Goal: Task Accomplishment & Management: Use online tool/utility

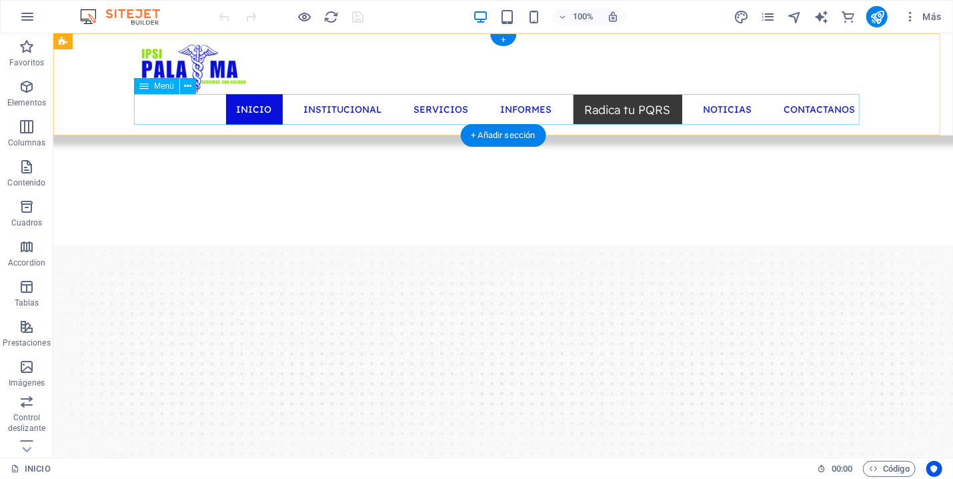
click at [527, 107] on nav "INICIO INSTITUCIONAL SERVICIOS INFORMES Radica tu PQRS NOTICIAS CONTACTANOS" at bounding box center [502, 108] width 725 height 31
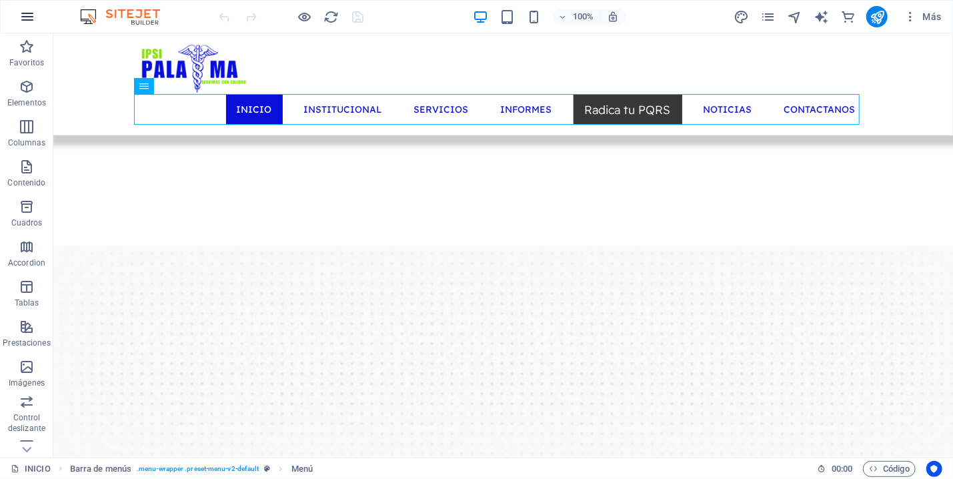
click at [34, 11] on icon "button" at bounding box center [27, 17] width 16 height 16
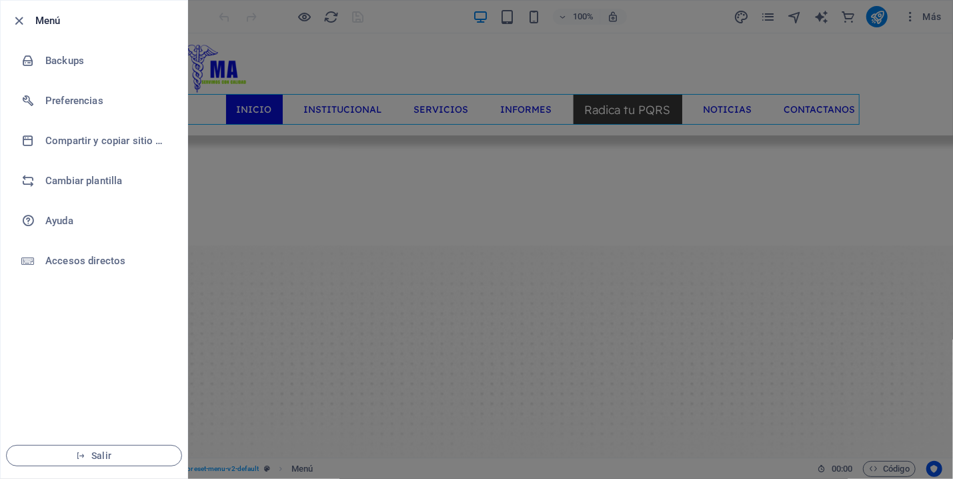
click at [768, 66] on div at bounding box center [476, 239] width 953 height 479
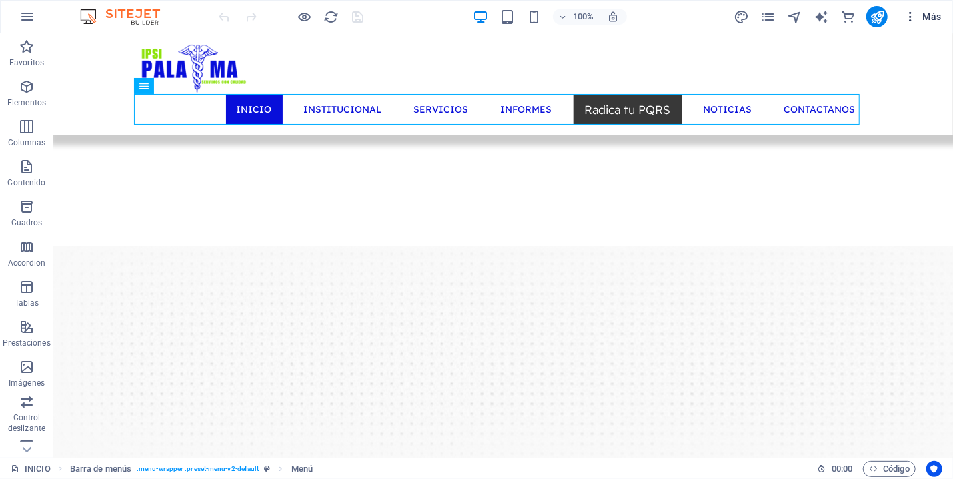
click at [915, 17] on icon "button" at bounding box center [909, 16] width 13 height 13
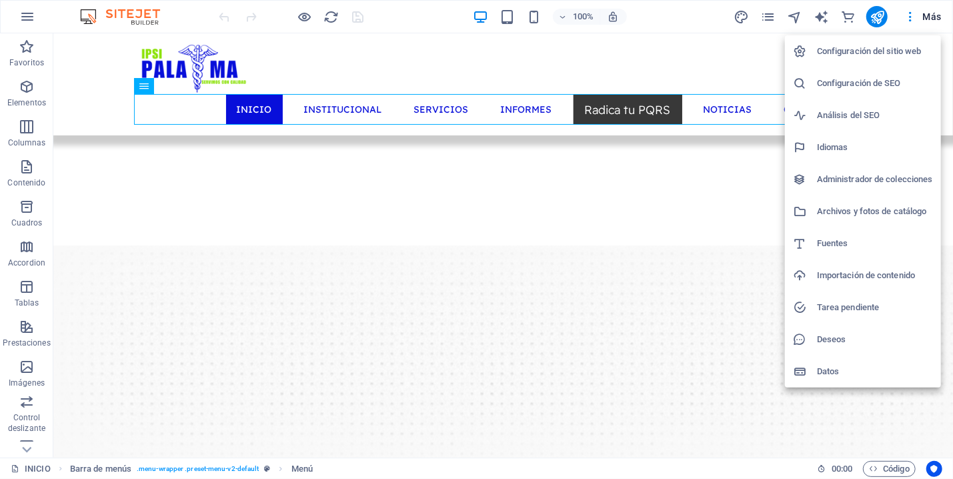
click at [926, 18] on div at bounding box center [476, 239] width 953 height 479
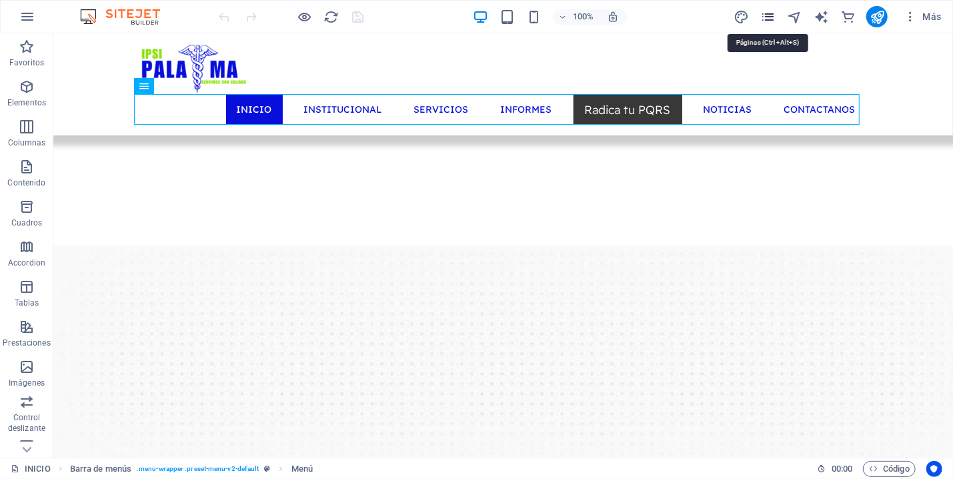
click at [773, 17] on icon "pages" at bounding box center [767, 16] width 15 height 15
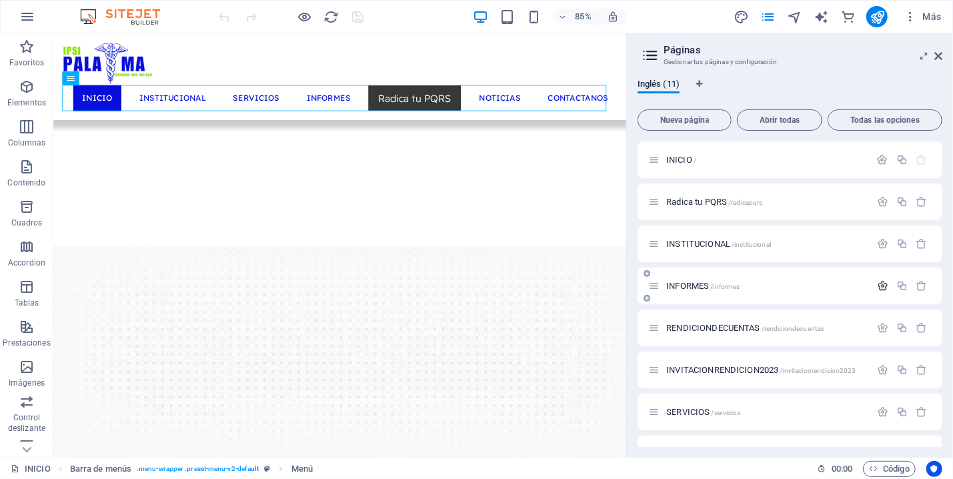
click at [877, 287] on icon "button" at bounding box center [882, 285] width 11 height 11
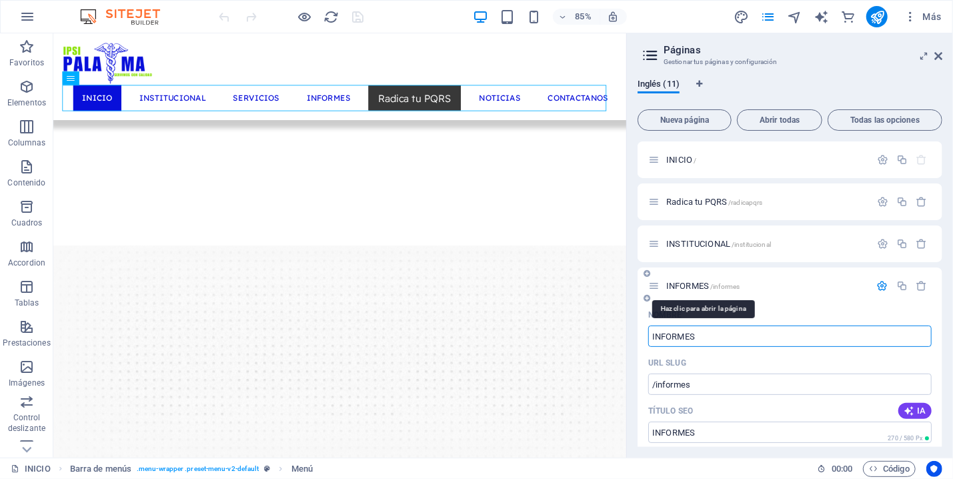
click at [681, 280] on div "INFORMES /informes" at bounding box center [759, 285] width 222 height 15
click at [679, 285] on span "INFORMES /informes" at bounding box center [702, 286] width 73 height 10
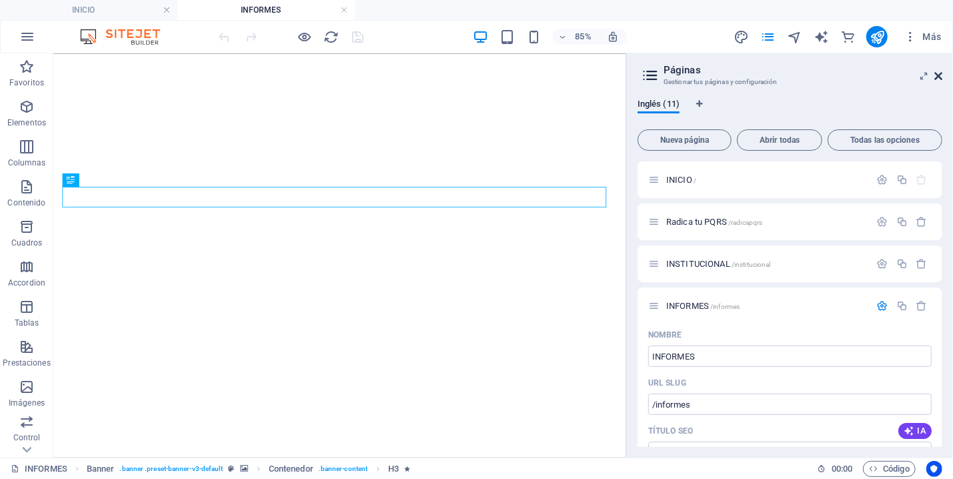
click at [937, 77] on icon at bounding box center [938, 76] width 8 height 11
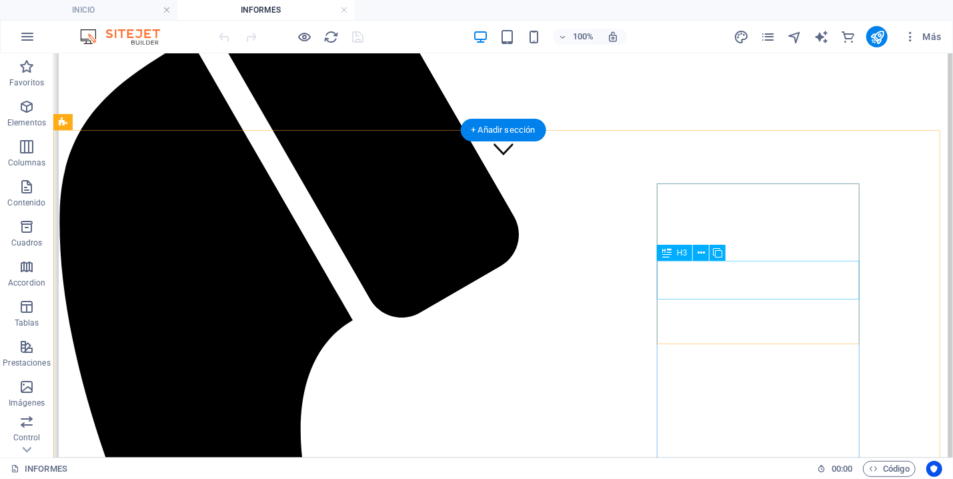
scroll to position [143, 0]
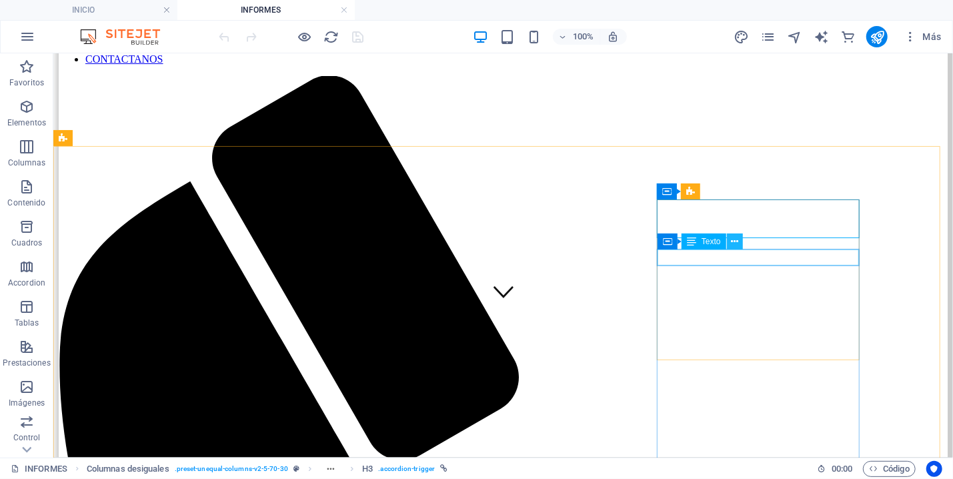
click at [735, 241] on icon at bounding box center [734, 242] width 7 height 14
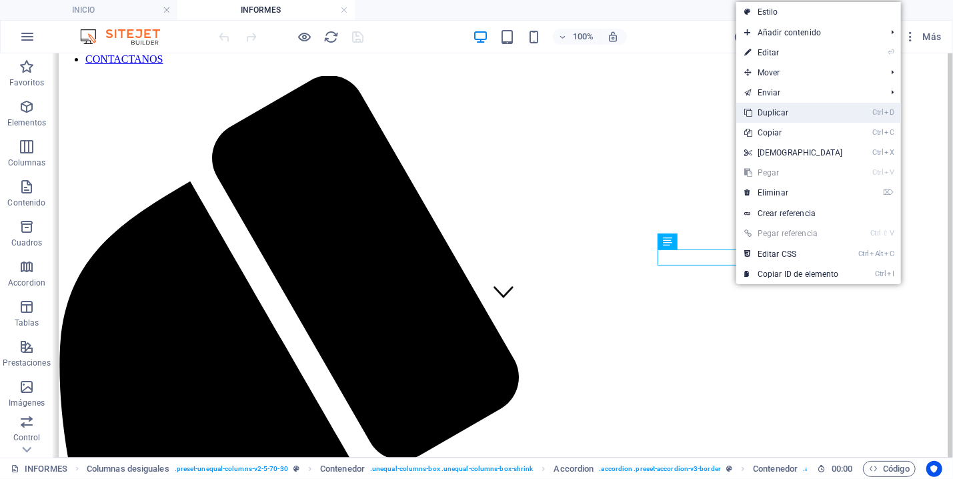
click at [805, 113] on link "Ctrl D Duplicar" at bounding box center [793, 113] width 115 height 20
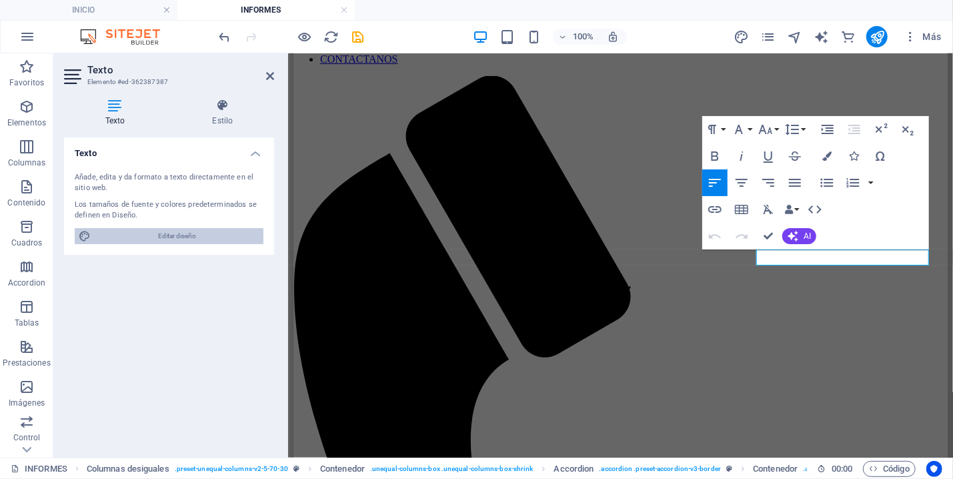
click at [169, 234] on span "Editar diseño" at bounding box center [177, 236] width 165 height 16
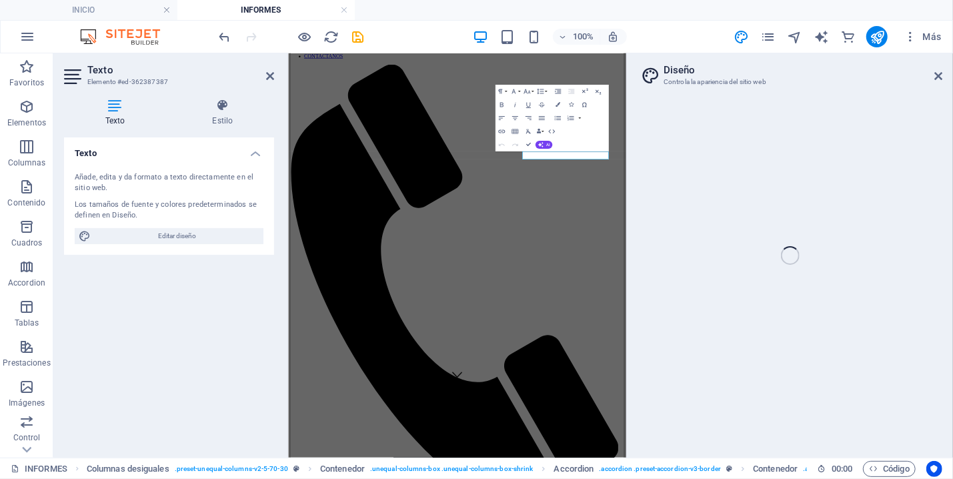
select select "rem"
select select "300"
select select "px"
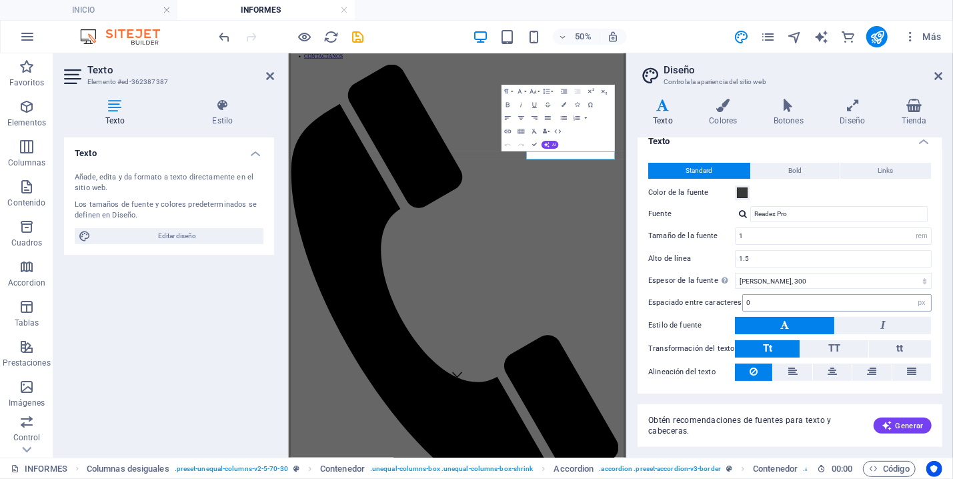
scroll to position [0, 0]
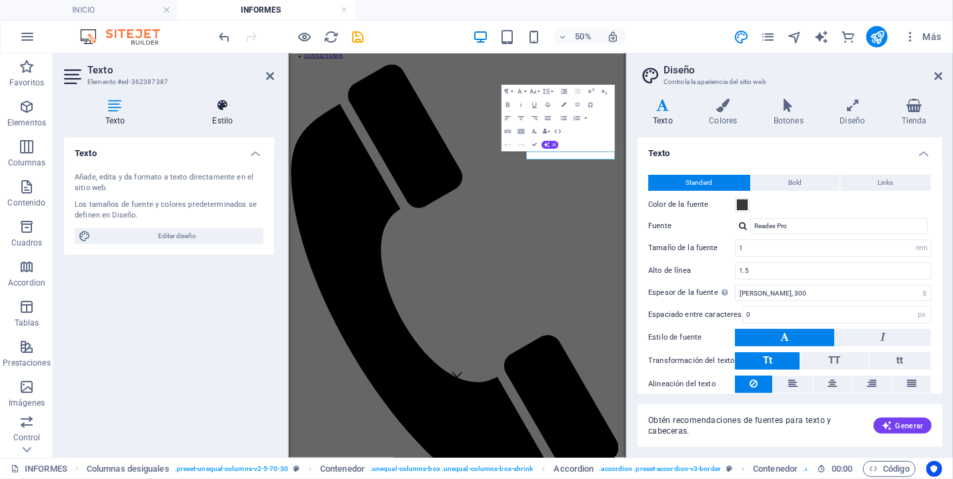
click at [224, 110] on icon at bounding box center [222, 105] width 103 height 13
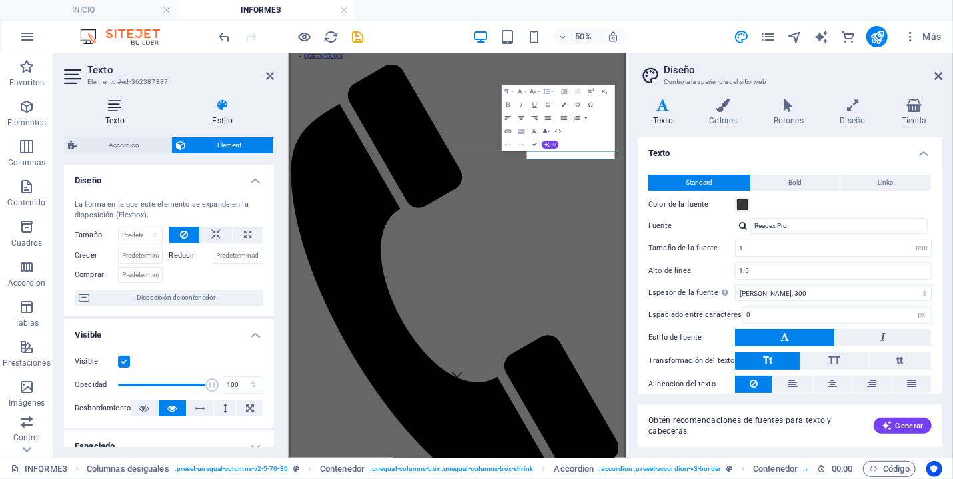
click at [122, 117] on h4 "Texto" at bounding box center [117, 113] width 107 height 28
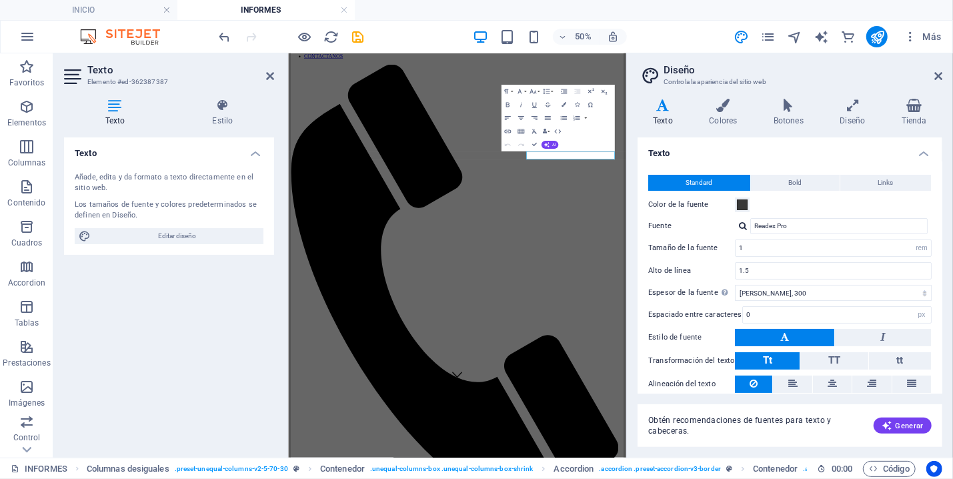
click at [148, 185] on div "Añade, edita y da formato a texto directamente en el sitio web." at bounding box center [169, 183] width 189 height 22
click at [256, 151] on h4 "Texto" at bounding box center [169, 149] width 210 height 24
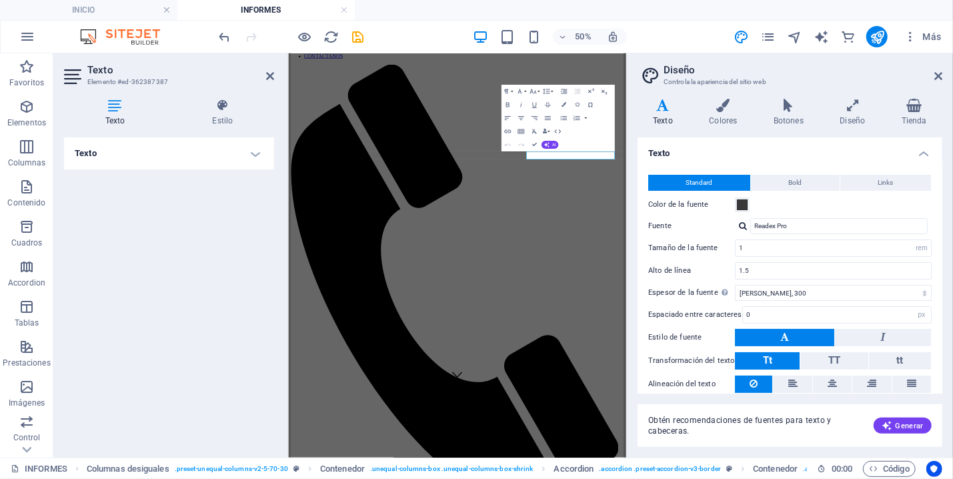
click at [256, 151] on h4 "Texto" at bounding box center [169, 153] width 210 height 32
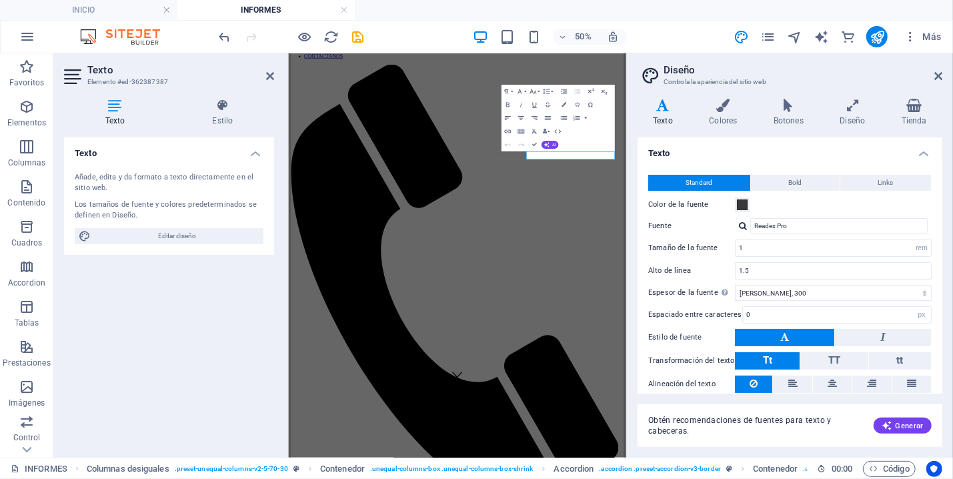
click at [147, 187] on div "Añade, edita y da formato a texto directamente en el sitio web." at bounding box center [169, 183] width 189 height 22
click at [942, 70] on h2 "Diseño" at bounding box center [802, 70] width 279 height 12
click at [939, 75] on icon at bounding box center [938, 76] width 8 height 11
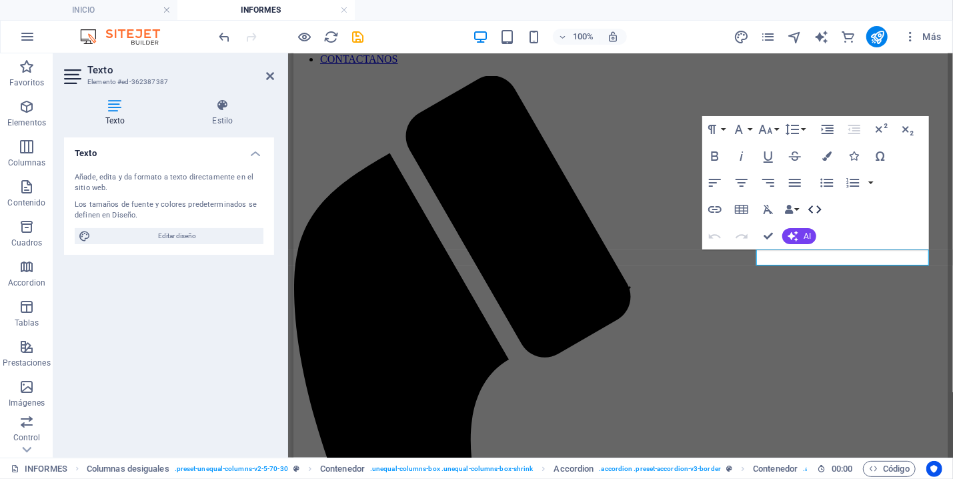
click at [816, 204] on icon "button" at bounding box center [815, 209] width 16 height 16
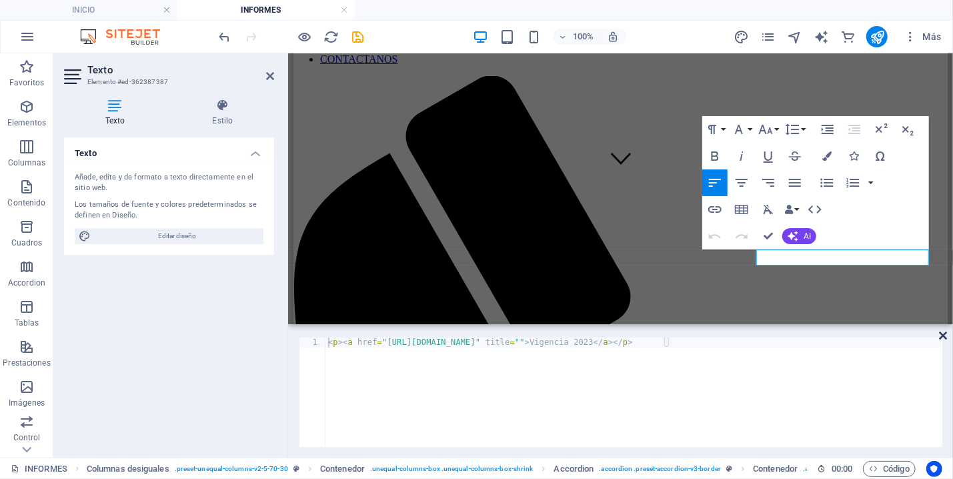
click at [943, 332] on icon at bounding box center [943, 335] width 8 height 11
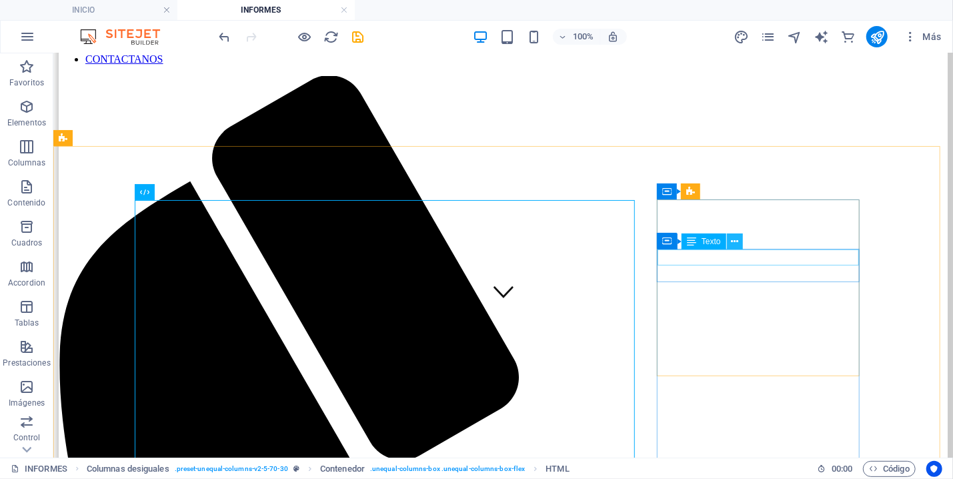
click at [734, 242] on icon at bounding box center [734, 242] width 7 height 14
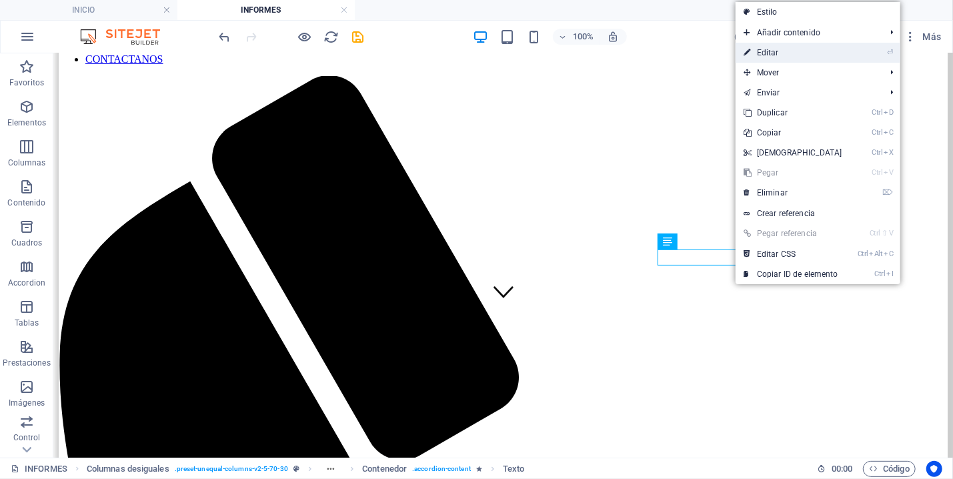
click at [777, 52] on link "⏎ Editar" at bounding box center [792, 53] width 115 height 20
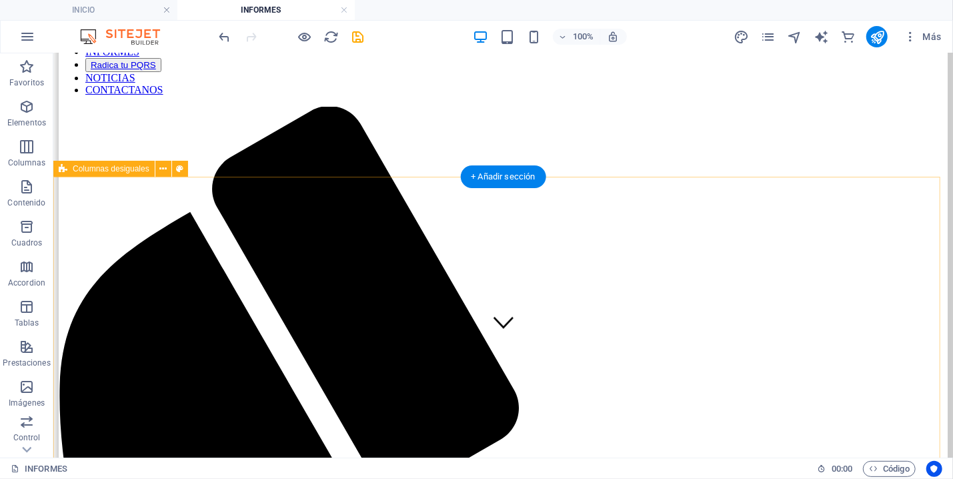
scroll to position [143, 0]
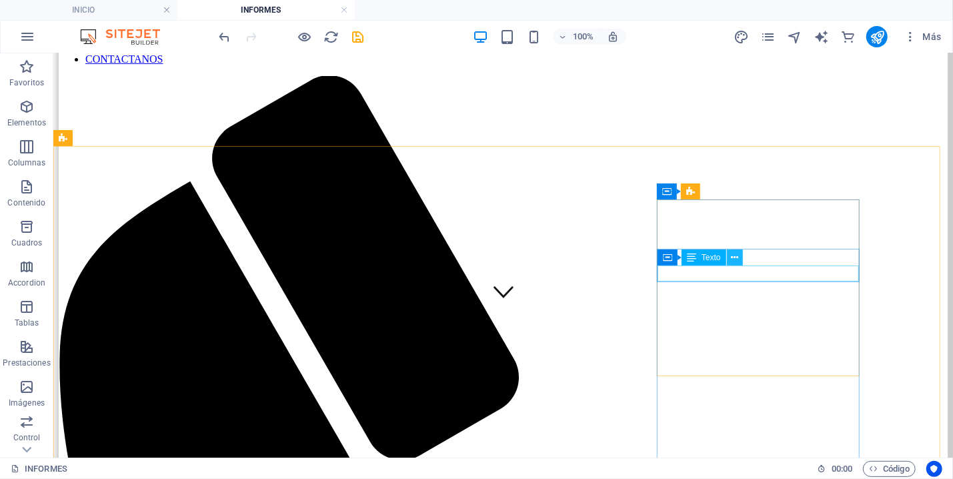
click at [736, 258] on icon at bounding box center [734, 258] width 7 height 14
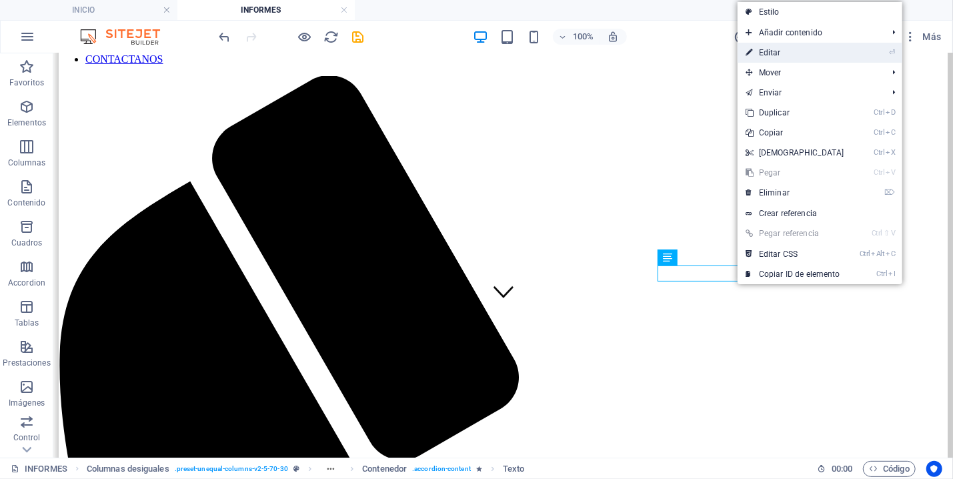
click at [779, 56] on link "⏎ Editar" at bounding box center [794, 53] width 115 height 20
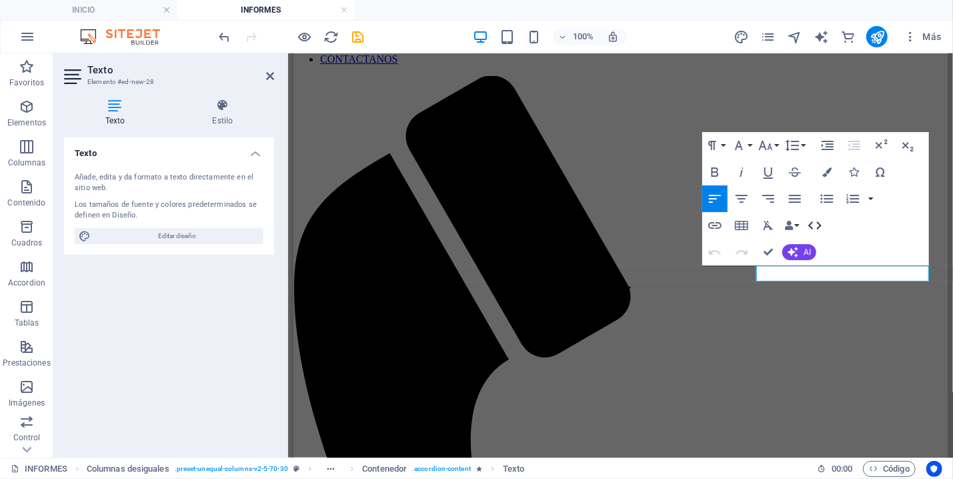
click at [819, 224] on icon "button" at bounding box center [814, 225] width 13 height 8
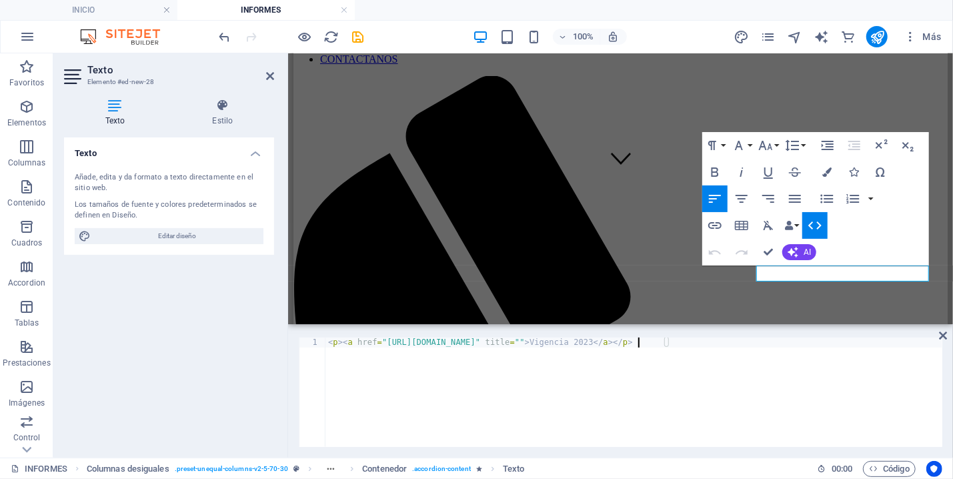
click at [639, 342] on div "< p > < a href = "[URL][DOMAIN_NAME]" title = "" > Vigencia 2023 </ a > </ p >" at bounding box center [633, 401] width 617 height 129
type textarea "<p><a href="[URL][DOMAIN_NAME]" title="">Vigencia 2024</a></p>"
click at [946, 333] on icon at bounding box center [943, 335] width 8 height 11
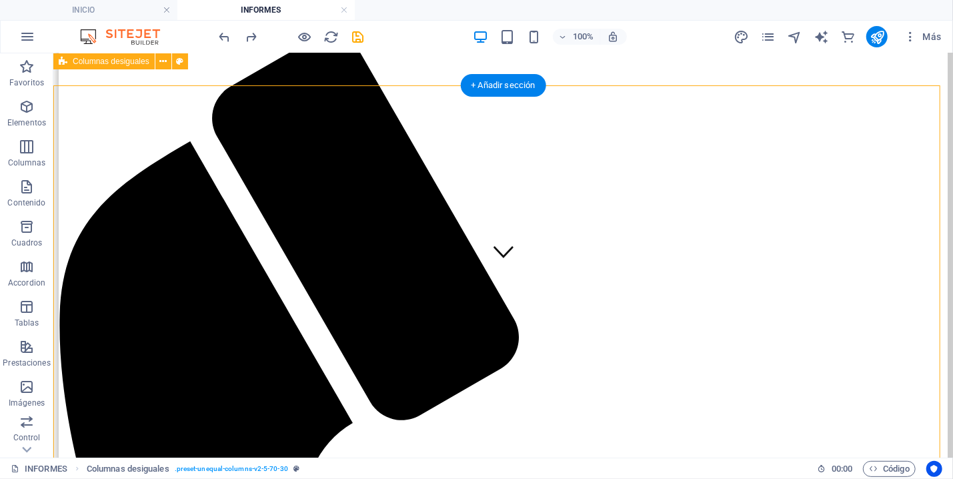
scroll to position [143, 0]
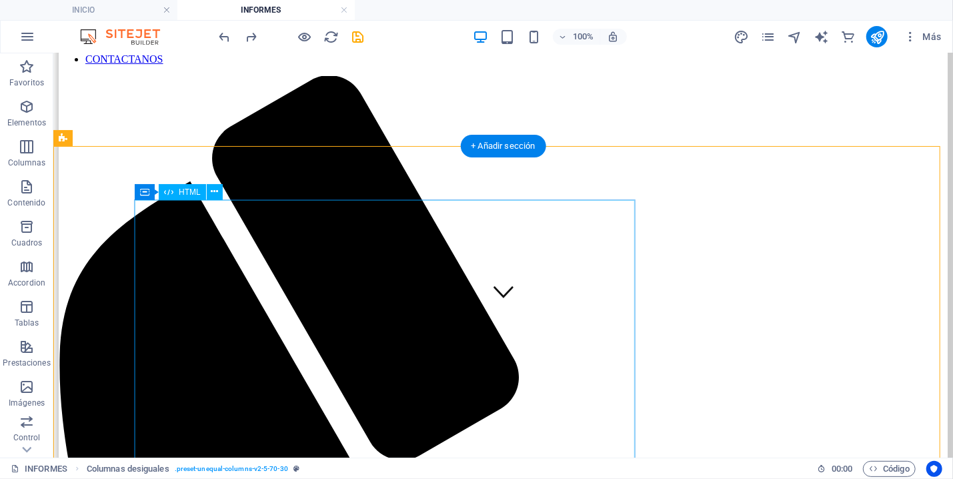
scroll to position [71, 0]
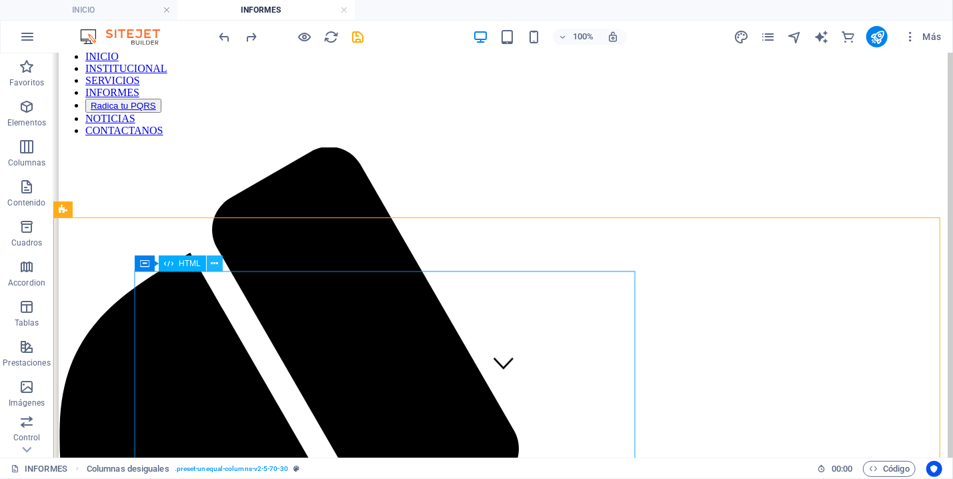
click at [213, 262] on icon at bounding box center [214, 264] width 7 height 14
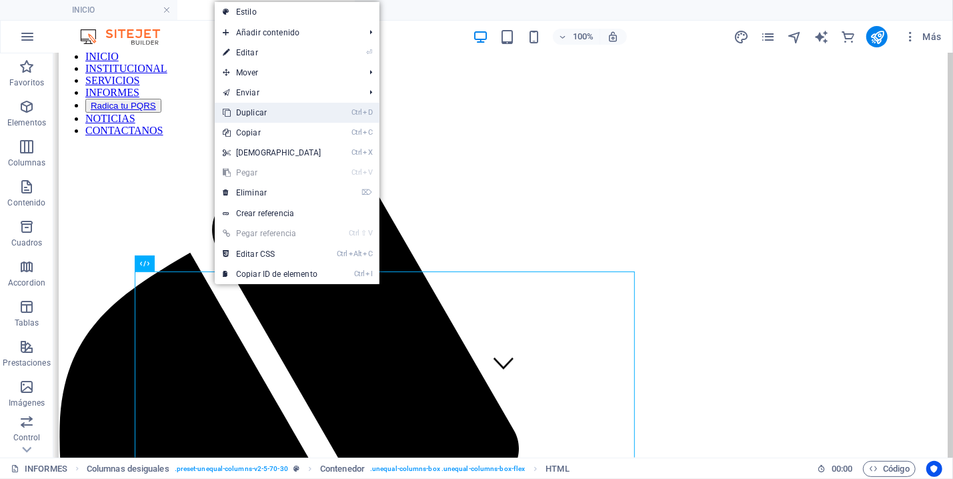
click at [273, 115] on link "Ctrl D Duplicar" at bounding box center [272, 113] width 115 height 20
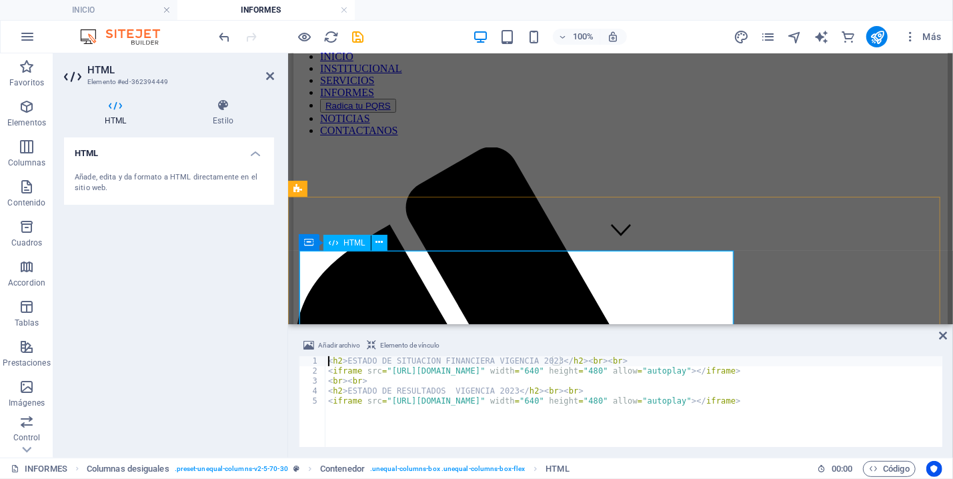
scroll to position [143, 0]
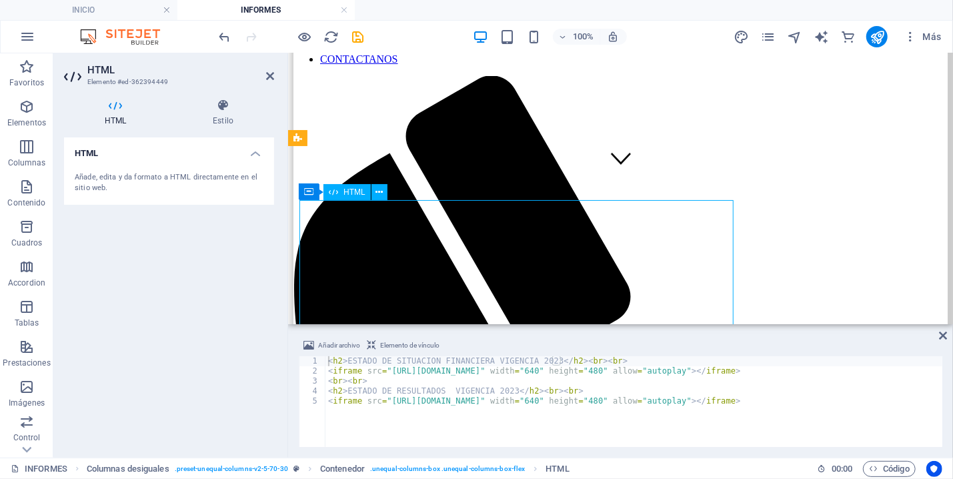
drag, startPoint x: 537, startPoint y: 359, endPoint x: 548, endPoint y: 371, distance: 16.0
click at [537, 359] on div "< h2 > ESTADO DE SITUACION FINANCIERA VIGENCIA 2023 </ h2 > < br > < br > < ifr…" at bounding box center [639, 405] width 629 height 98
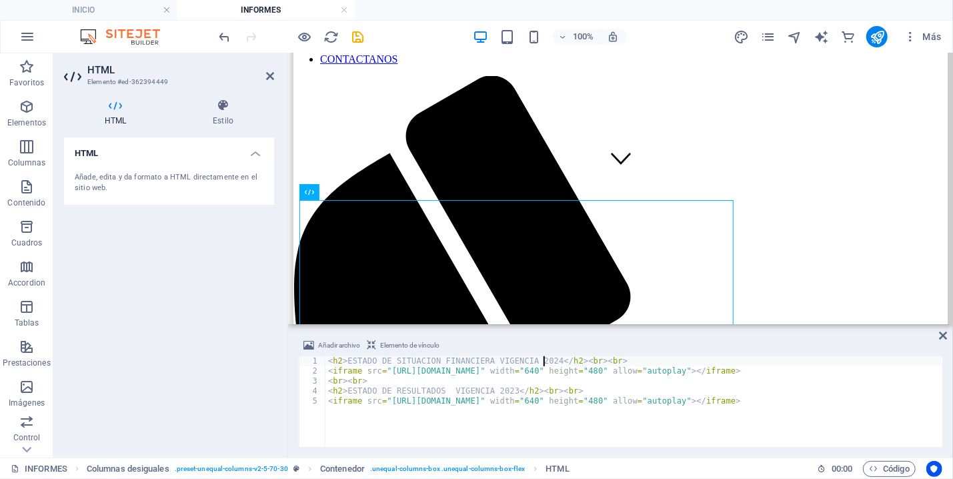
click at [497, 390] on div "< h2 > ESTADO DE SITUACION FINANCIERA VIGENCIA 2024 </ h2 > < br > < br > < ifr…" at bounding box center [639, 405] width 629 height 98
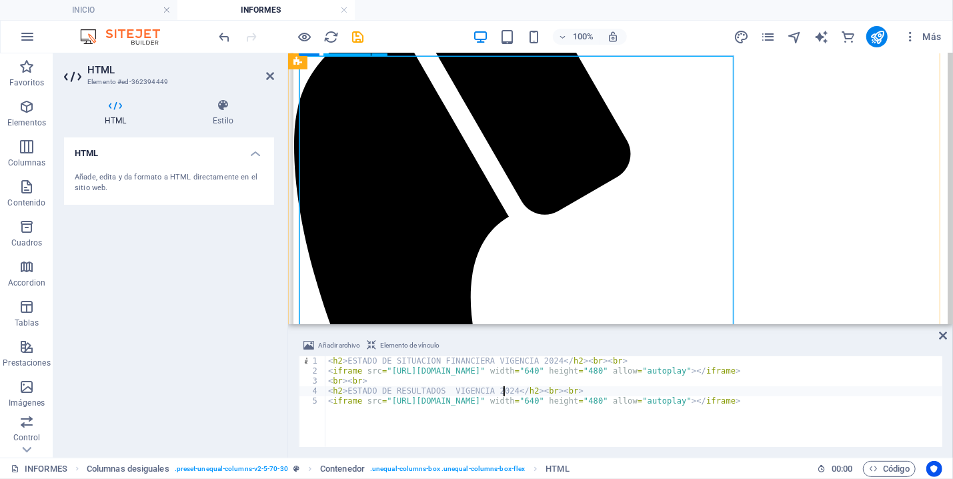
scroll to position [571, 0]
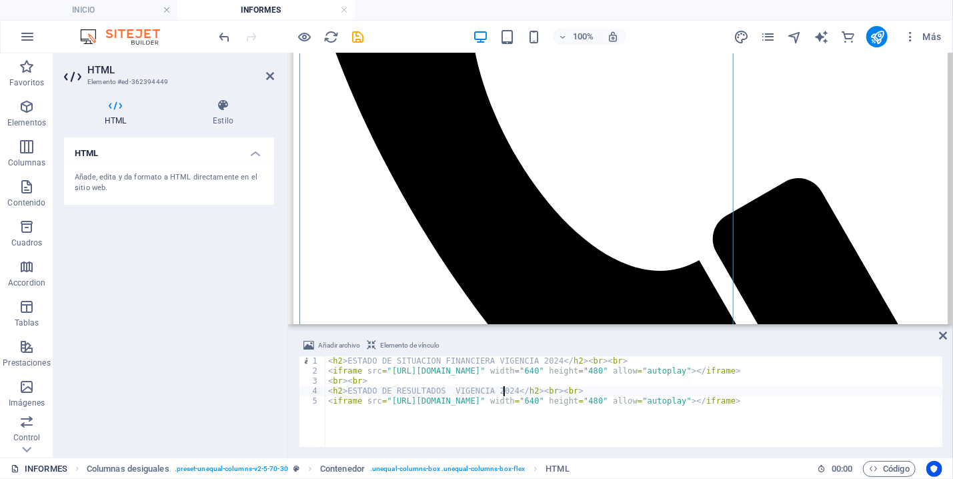
type textarea "<h2>ESTADO DE RESULTADOS VIGENCIA 2024</h2><br><br>"
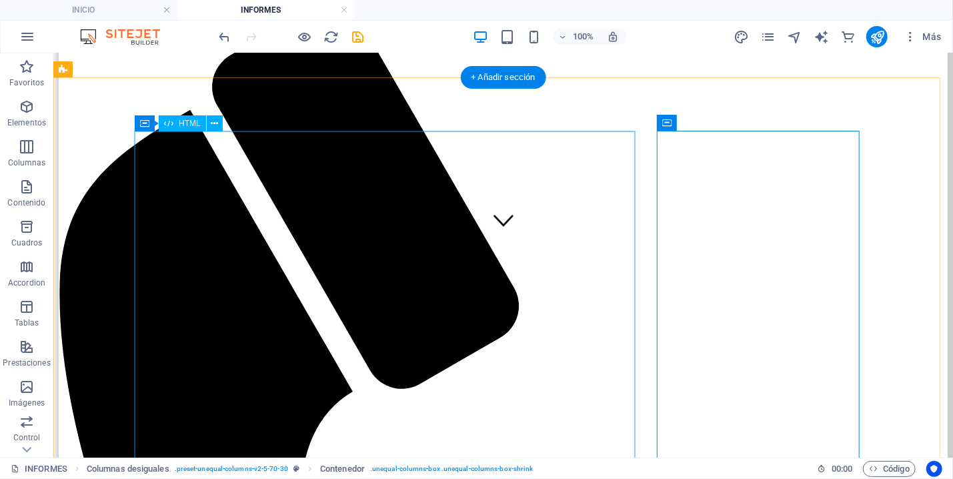
scroll to position [0, 0]
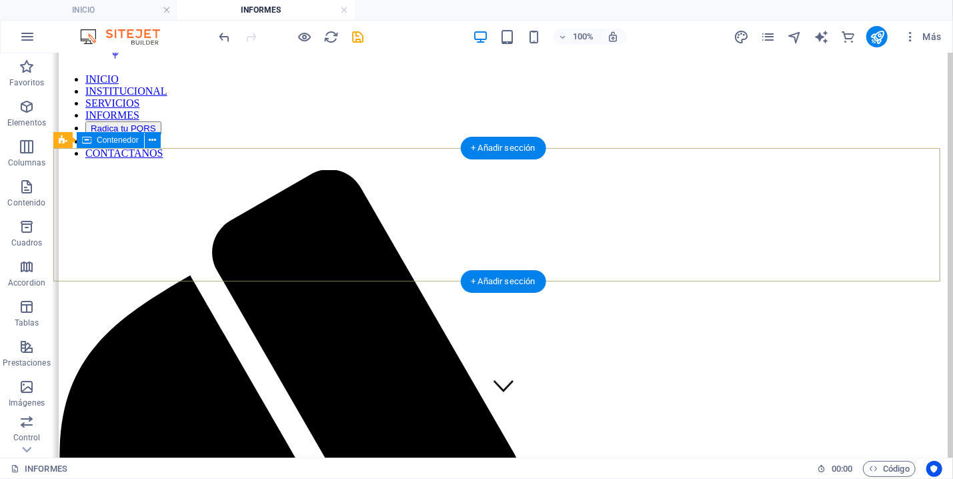
scroll to position [71, 0]
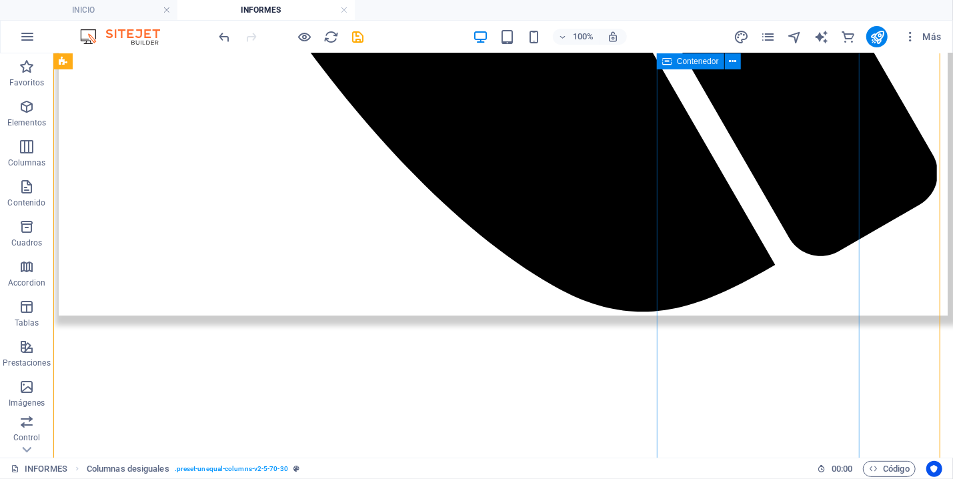
scroll to position [857, 0]
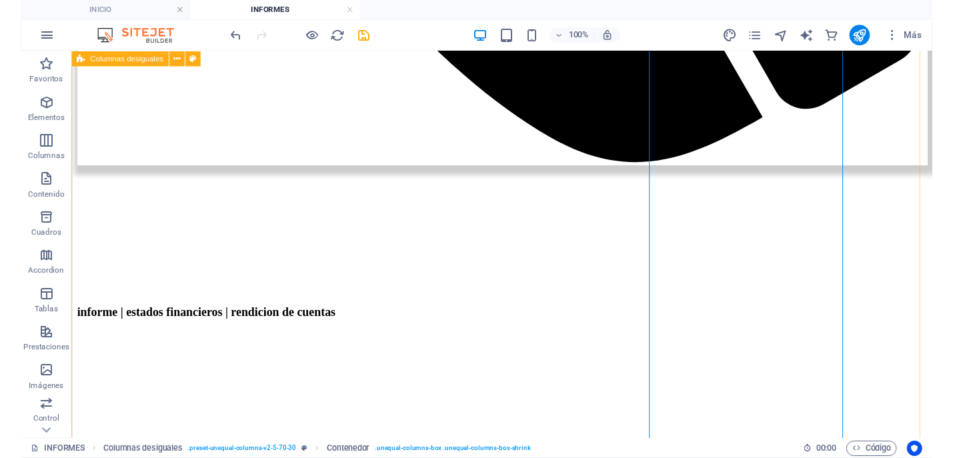
scroll to position [1286, 0]
